Goal: Information Seeking & Learning: Learn about a topic

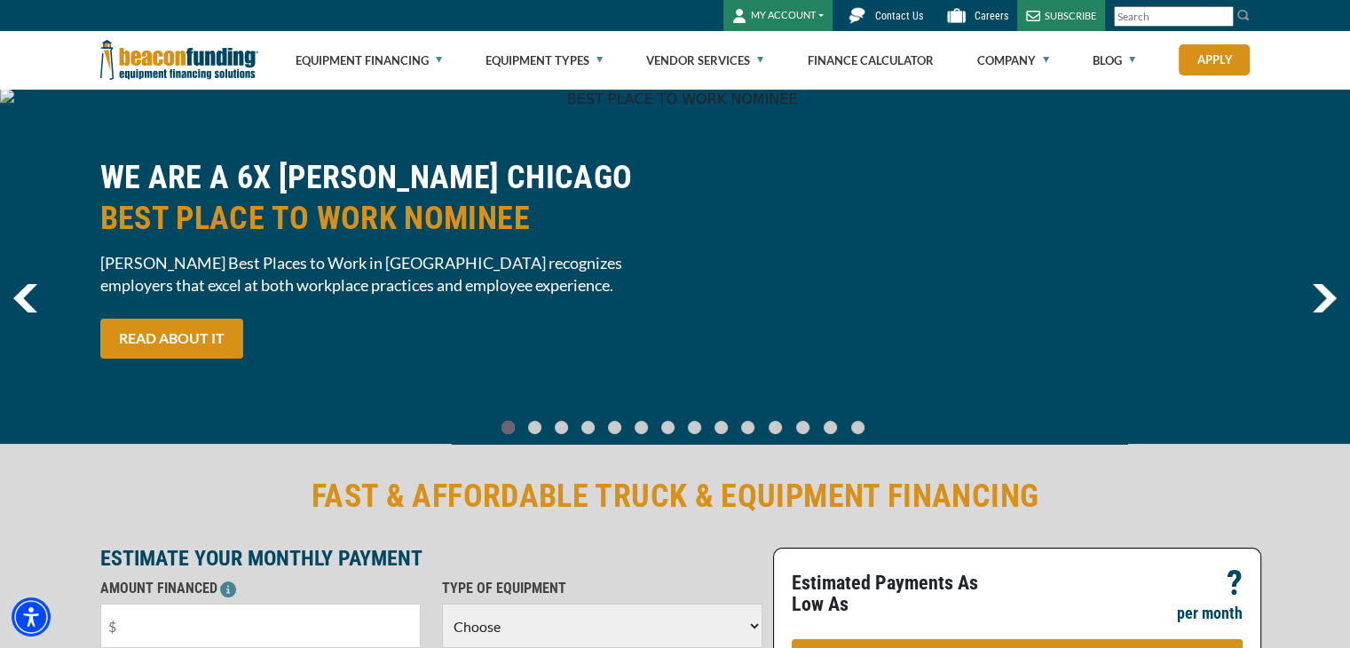
click at [779, 15] on button "MY ACCOUNT" at bounding box center [778, 15] width 109 height 31
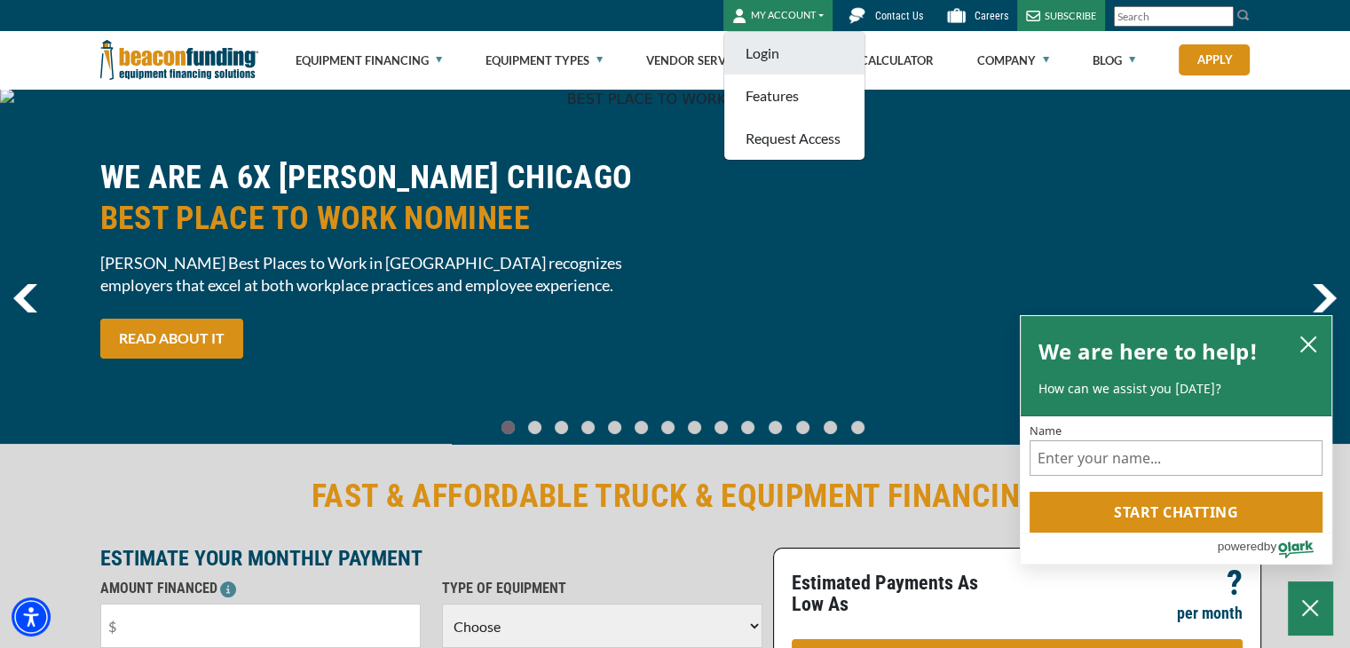
click at [766, 41] on link "Login" at bounding box center [794, 53] width 140 height 43
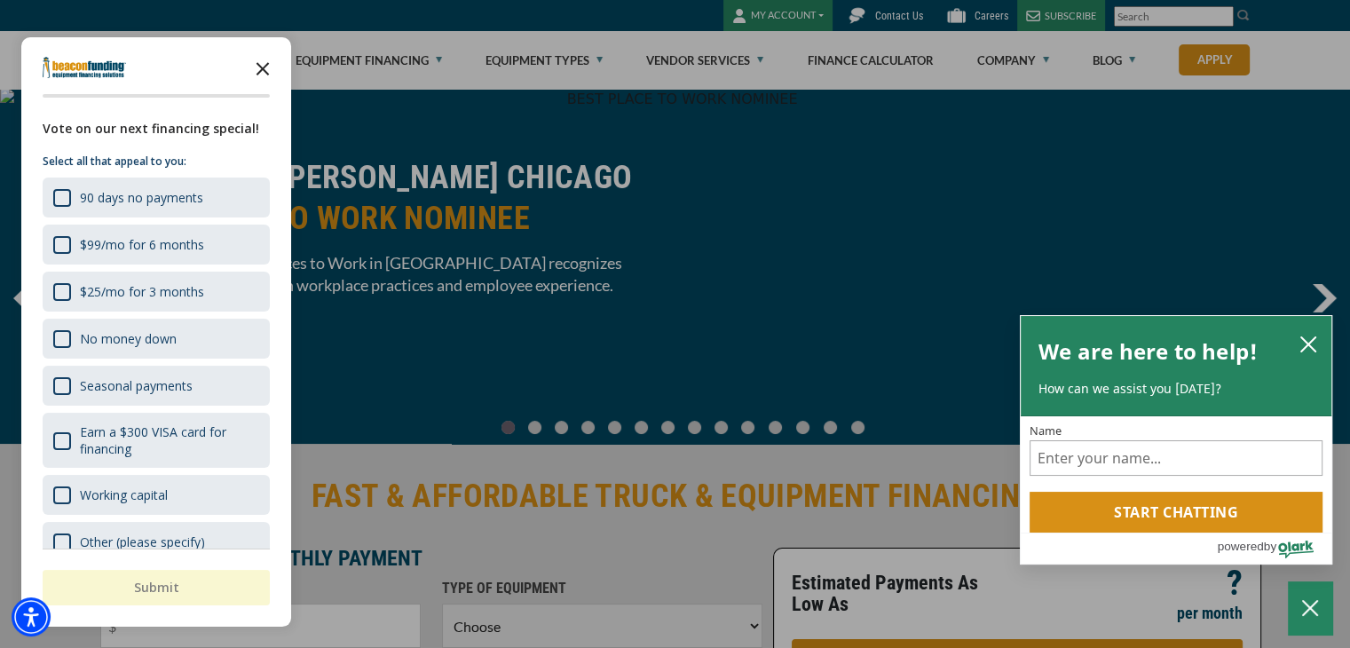
click at [265, 57] on icon "Close the survey" at bounding box center [263, 68] width 36 height 36
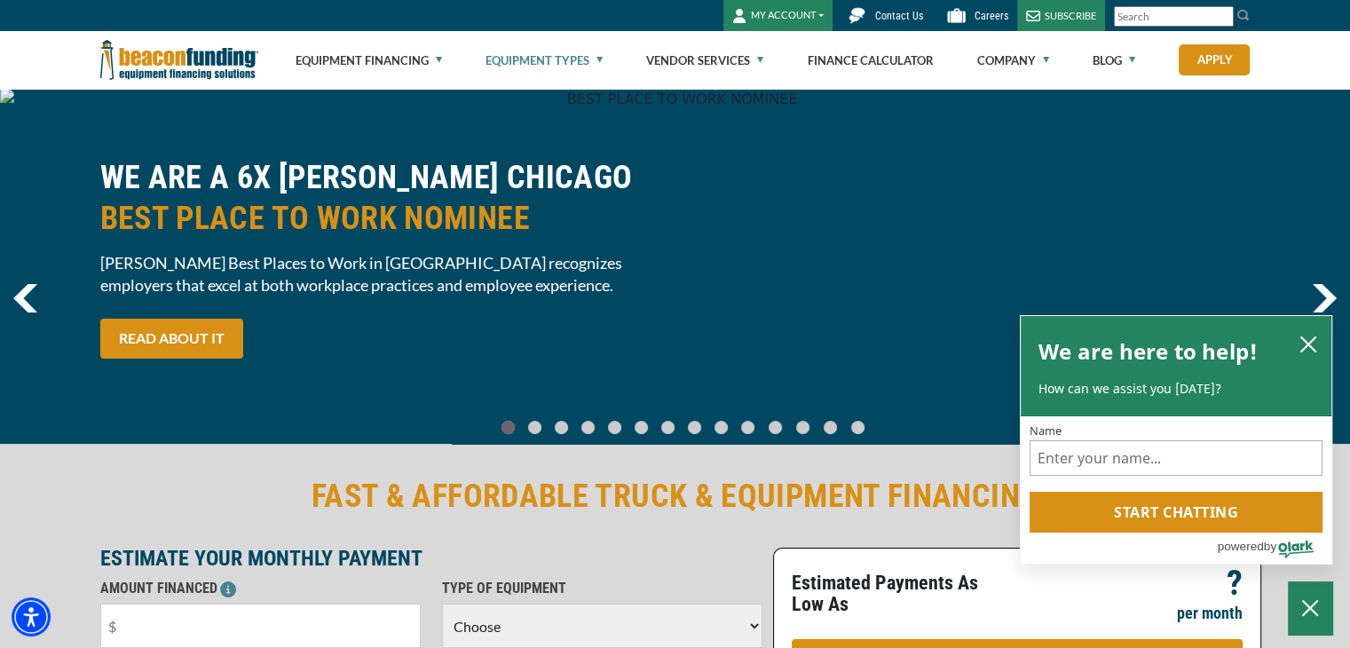
click at [589, 67] on link "Equipment Types" at bounding box center [544, 60] width 117 height 57
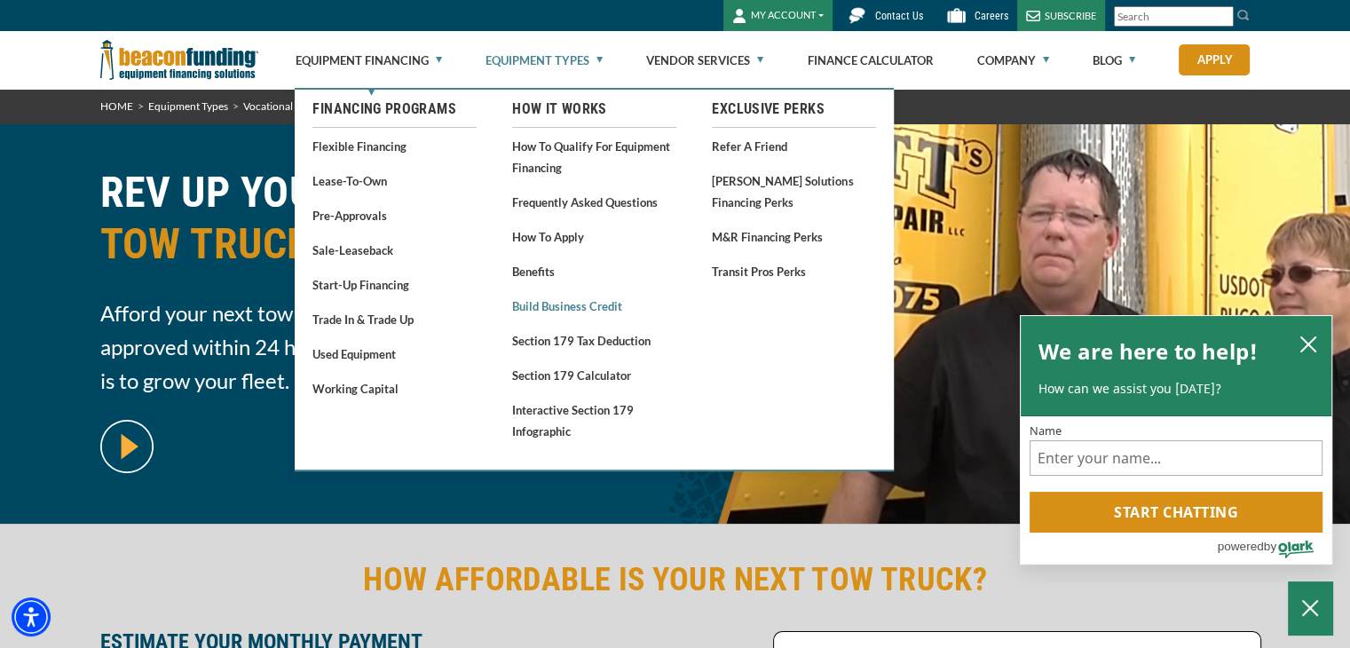
click at [595, 303] on link "Build Business Credit" at bounding box center [594, 306] width 164 height 22
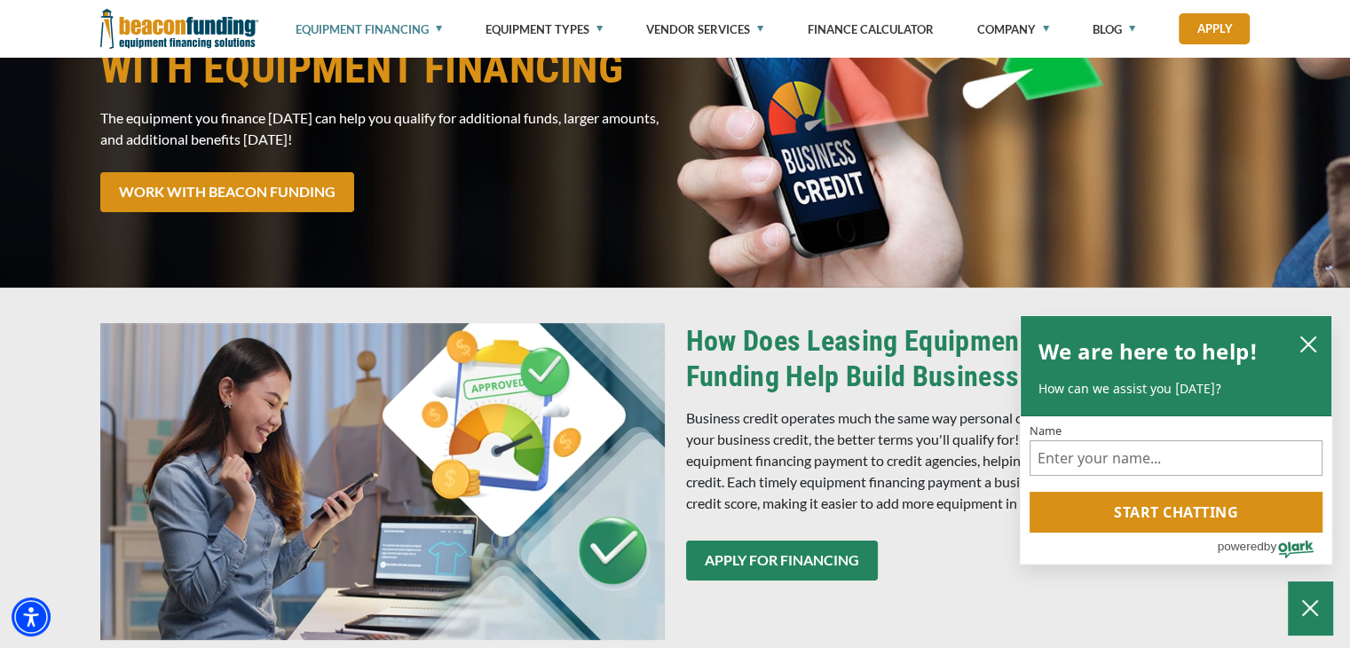
scroll to position [178, 0]
